Goal: Complete application form

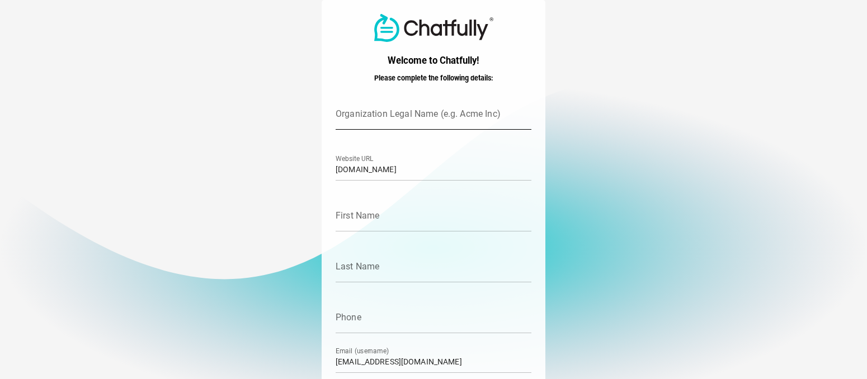
click at [467, 113] on input "Organization Legal Name (e.g. Acme Inc)" at bounding box center [434, 113] width 196 height 31
click at [454, 113] on input "Organization Legal Name (e.g. Acme Inc)" at bounding box center [434, 113] width 196 height 31
